Goal: Feedback & Contribution: Contribute content

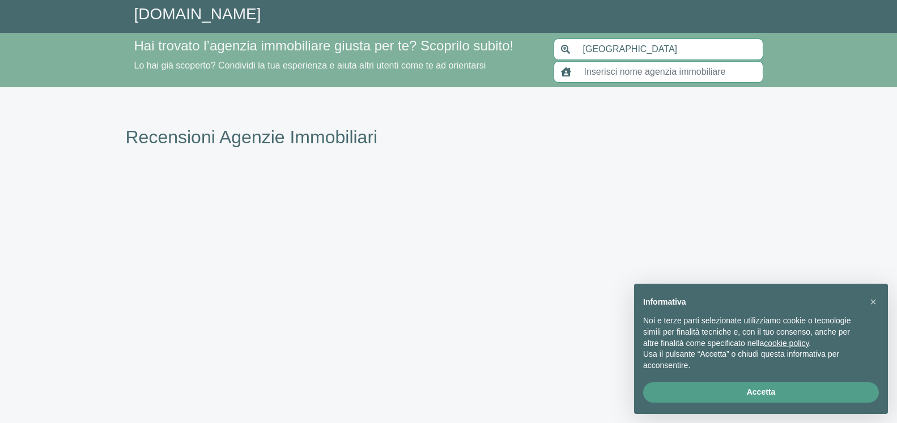
type input "[GEOGRAPHIC_DATA]"
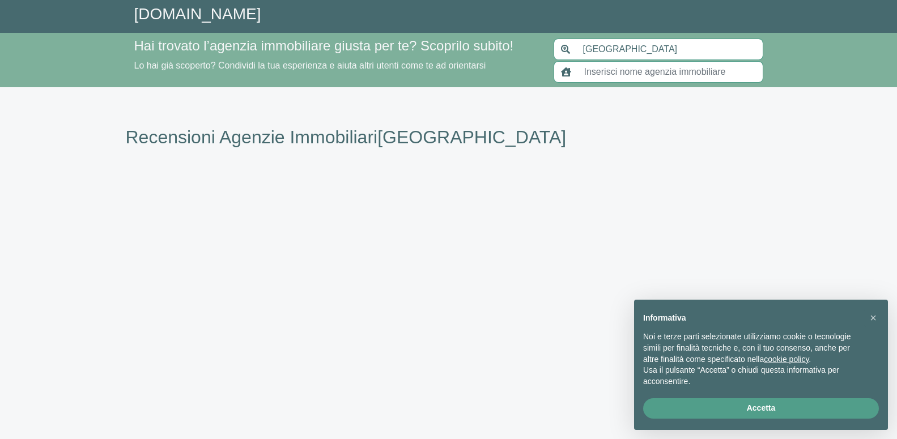
click at [641, 68] on input "text" at bounding box center [670, 72] width 186 height 22
paste input "RICERCHE IMMOBILIARI"
type input "RICERCHE IMMOBILIARI"
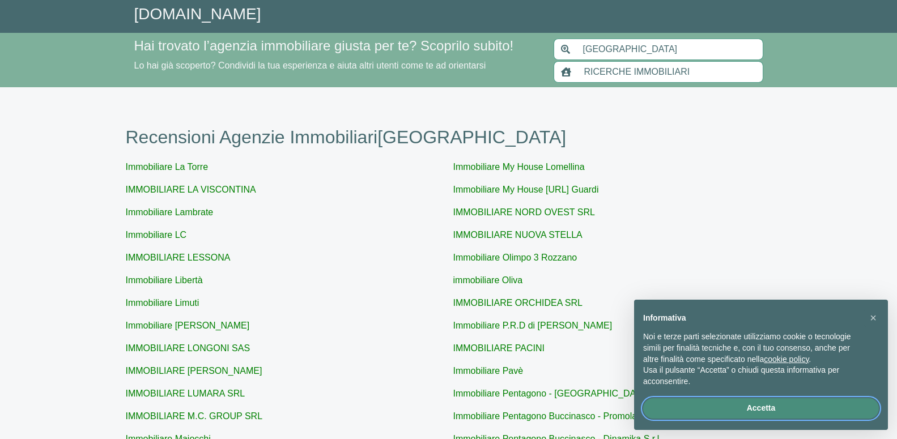
click at [737, 407] on button "Accetta" at bounding box center [761, 408] width 236 height 20
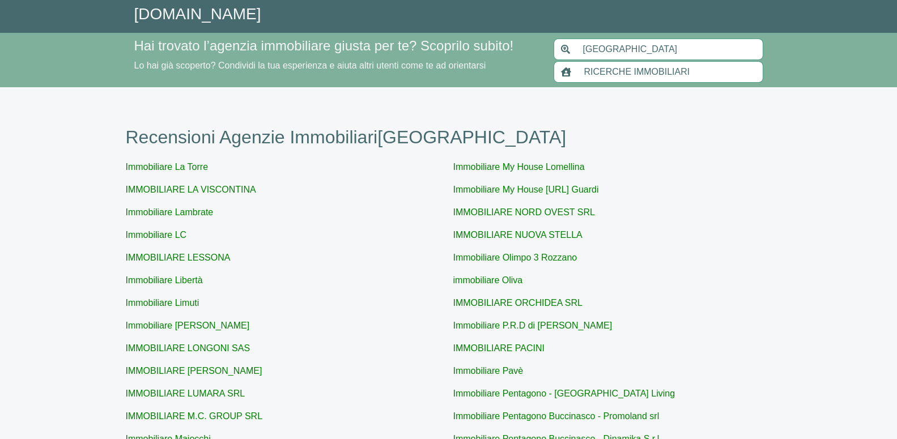
click at [606, 68] on input "RICERCHE IMMOBILIARI" at bounding box center [670, 72] width 186 height 22
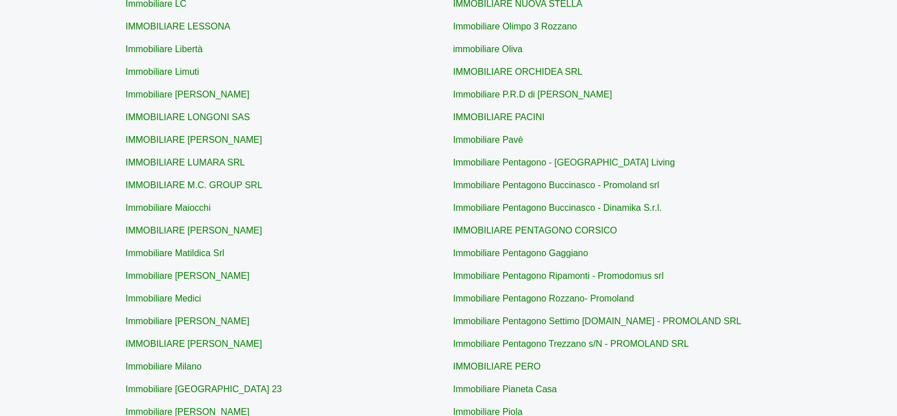
scroll to position [438, 0]
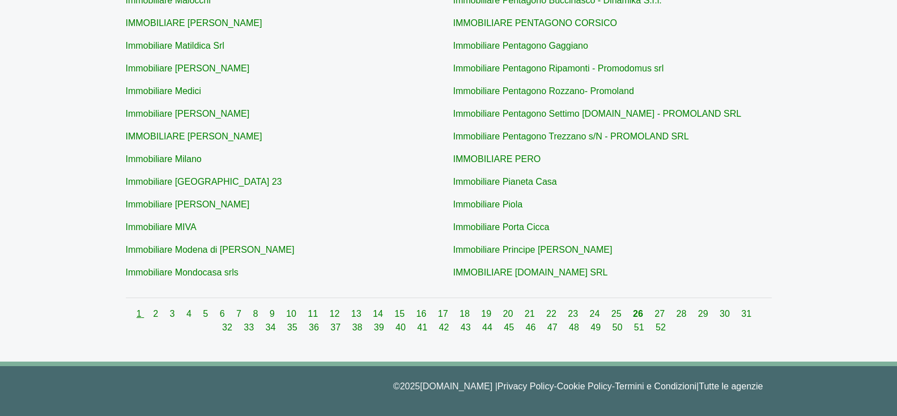
click at [137, 313] on link "1" at bounding box center [140, 314] width 7 height 10
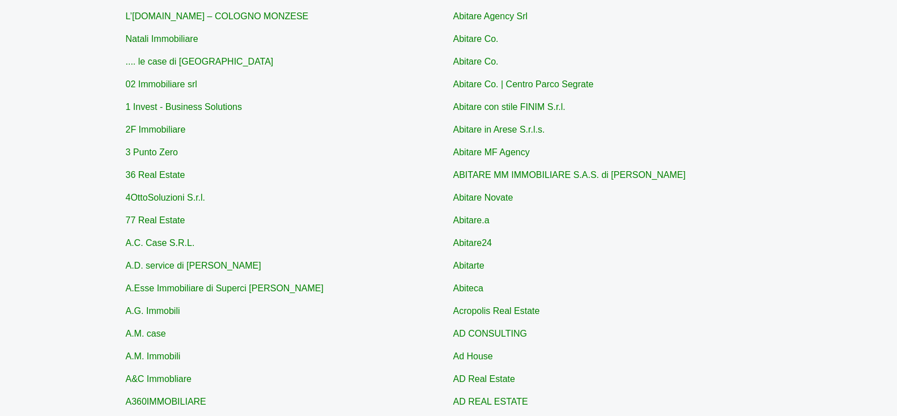
scroll to position [438, 0]
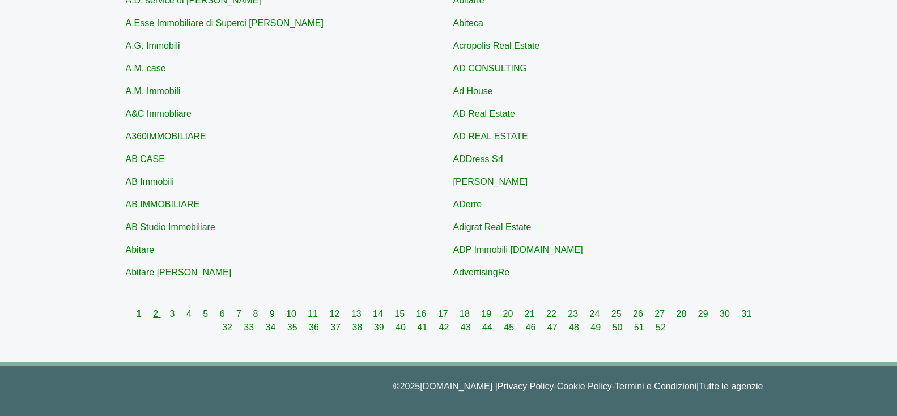
click at [154, 309] on link "2" at bounding box center [156, 314] width 7 height 10
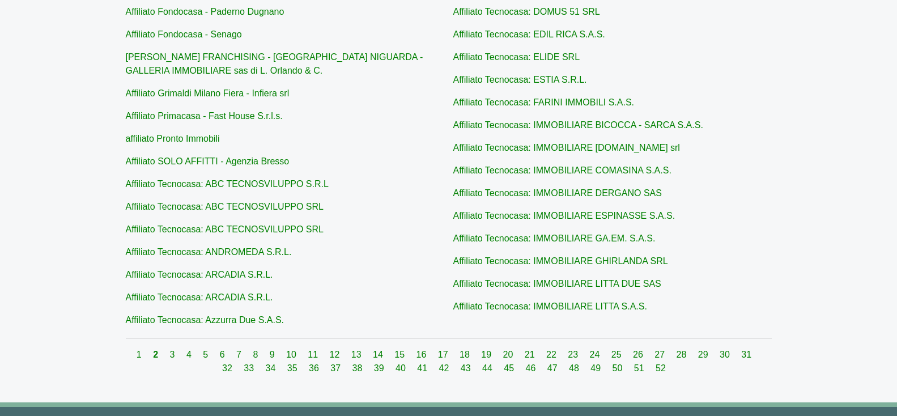
scroll to position [443, 0]
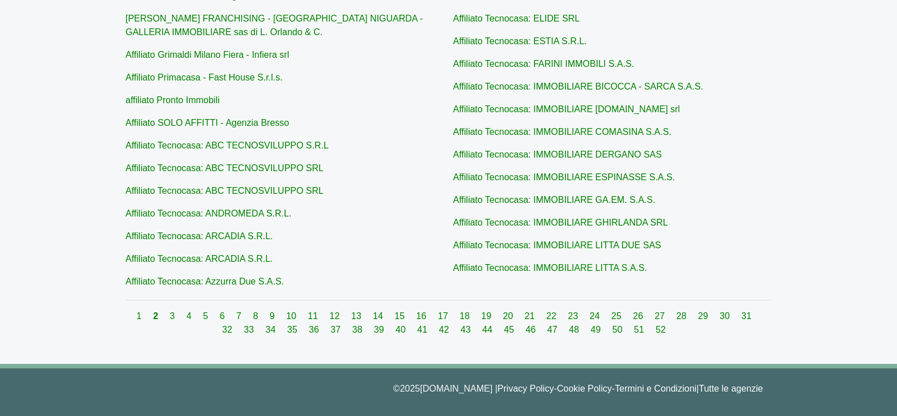
click at [163, 313] on div "1 2 3 4 5 6 7 8 9 10 11 12 13 14 15 16 17 18 19 20 21 22 23 24 25 26 27 28 29 3…" at bounding box center [449, 322] width 646 height 27
click at [170, 314] on link "3" at bounding box center [173, 316] width 7 height 10
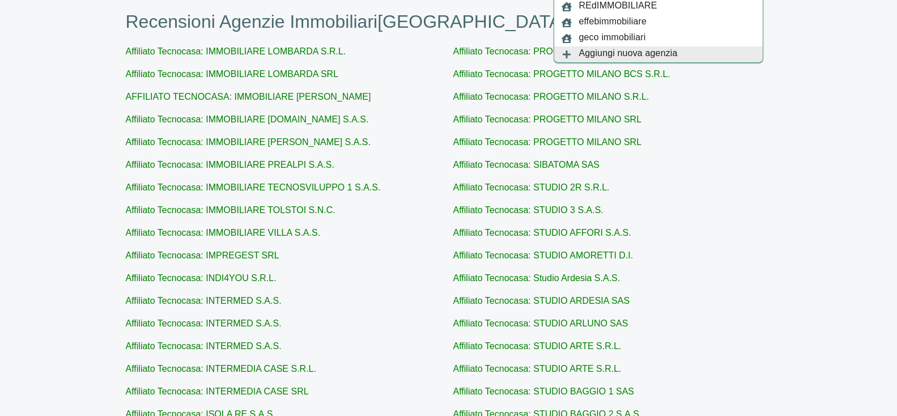
scroll to position [438, 0]
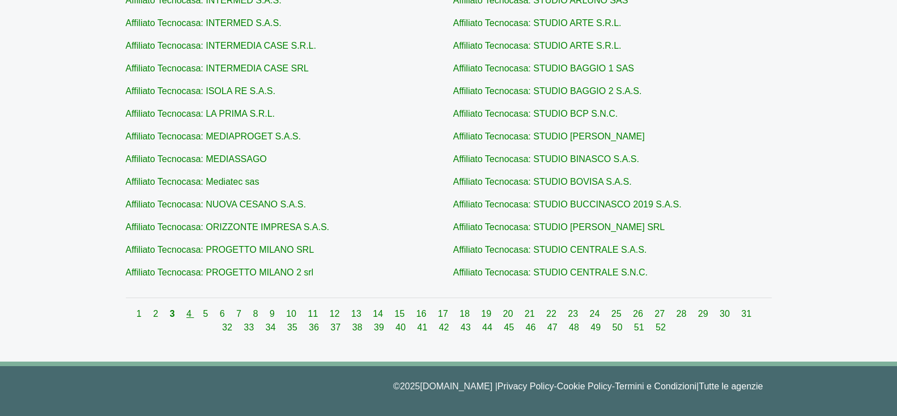
click at [186, 313] on link "4" at bounding box center [189, 314] width 7 height 10
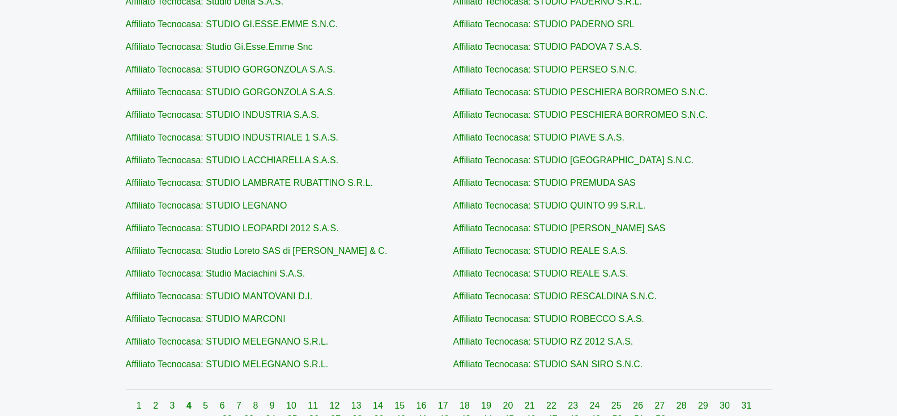
scroll to position [438, 0]
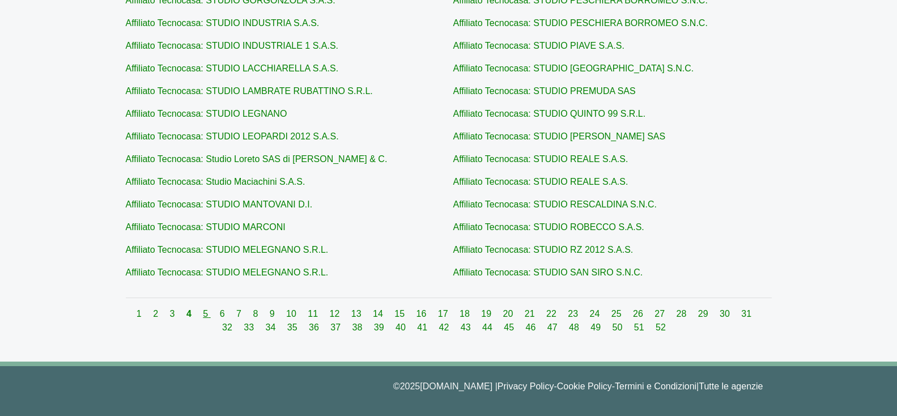
click at [203, 312] on link "5" at bounding box center [206, 314] width 7 height 10
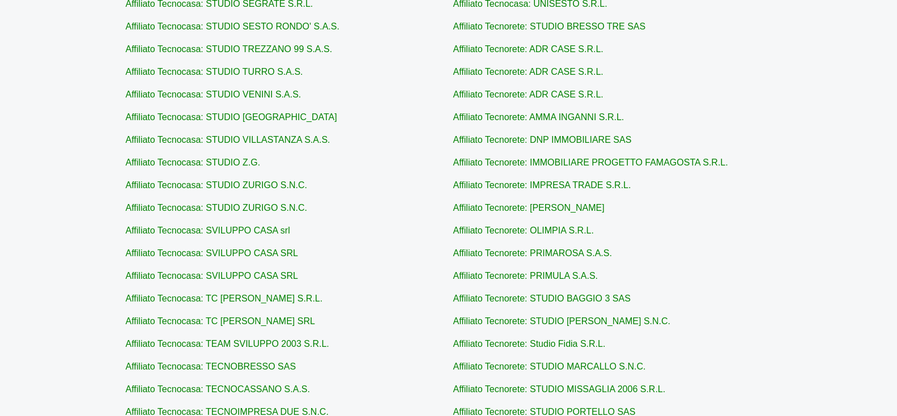
scroll to position [438, 0]
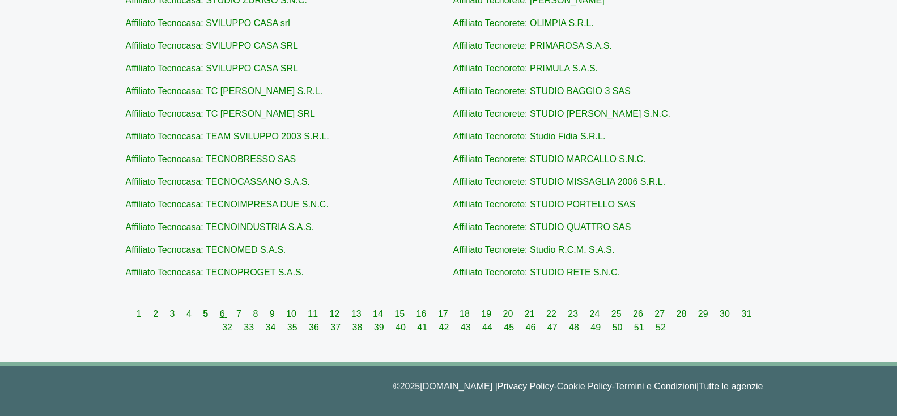
click at [220, 312] on link "6" at bounding box center [223, 314] width 7 height 10
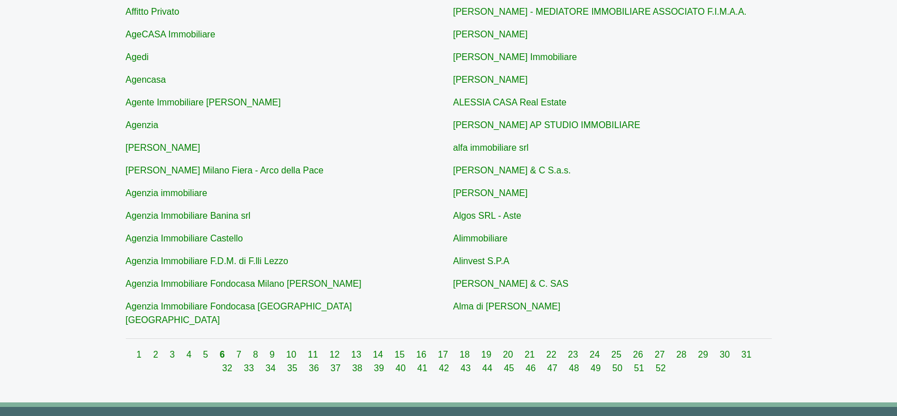
scroll to position [438, 0]
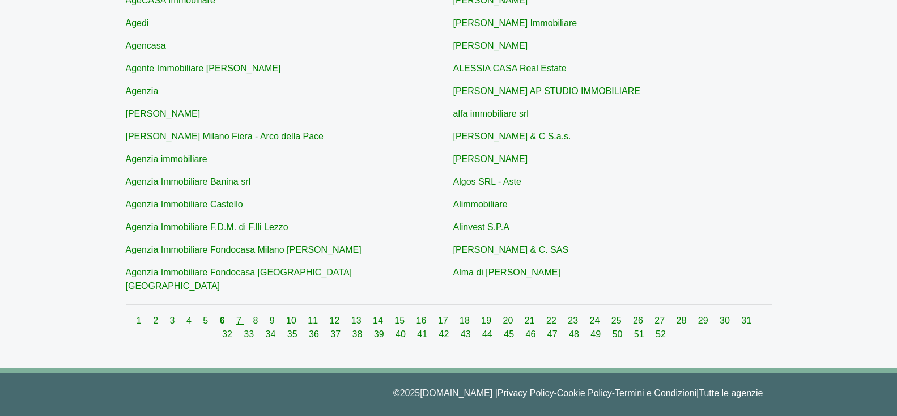
click at [236, 316] on link "7" at bounding box center [239, 321] width 7 height 10
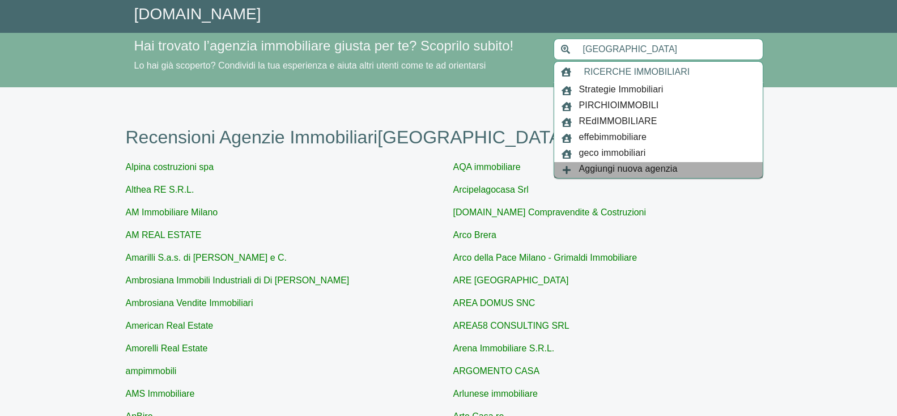
click at [603, 167] on span "Aggiungi nuova agenzia" at bounding box center [628, 170] width 99 height 16
